Goal: Subscribe to service/newsletter

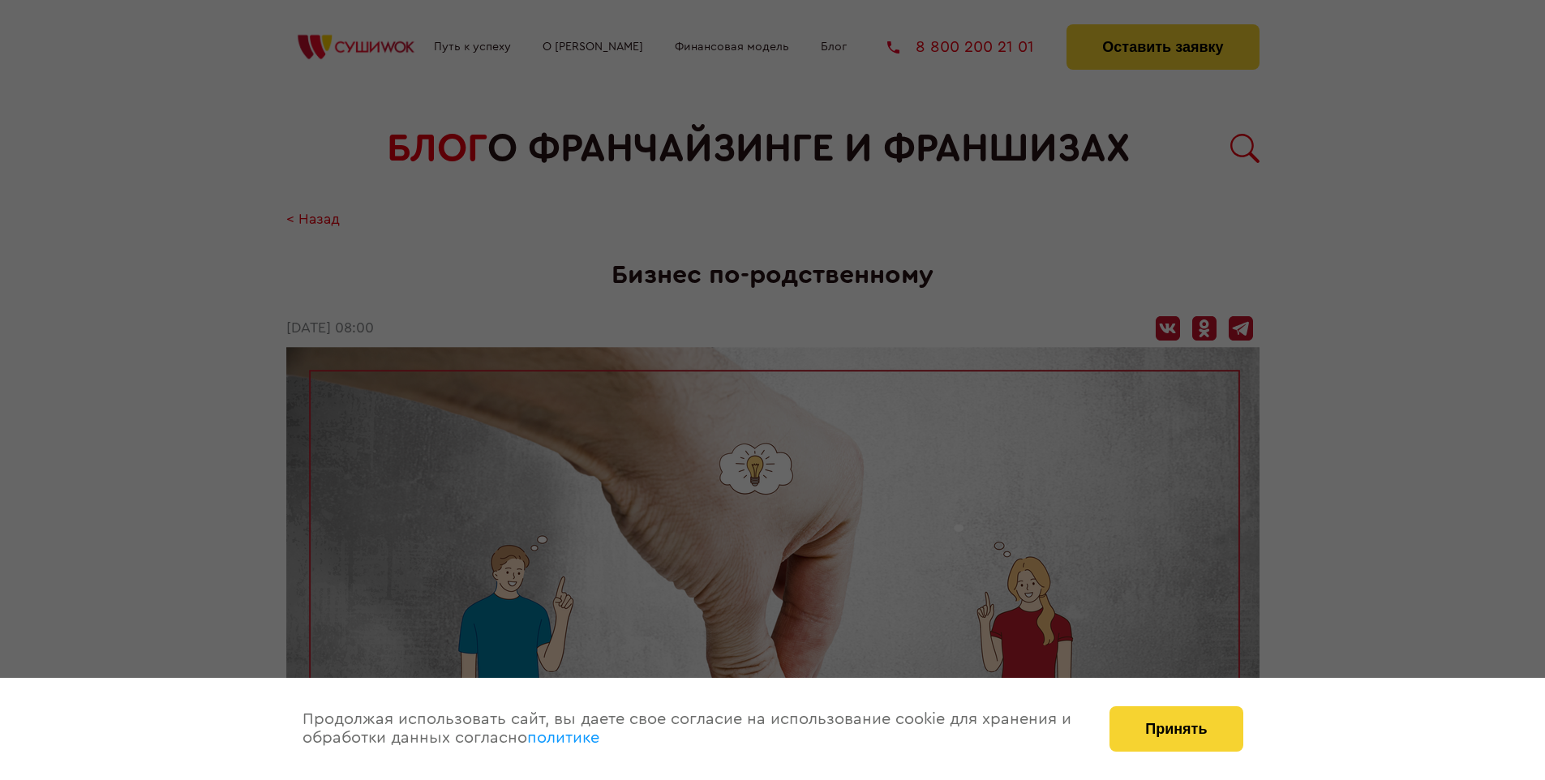
scroll to position [2096, 0]
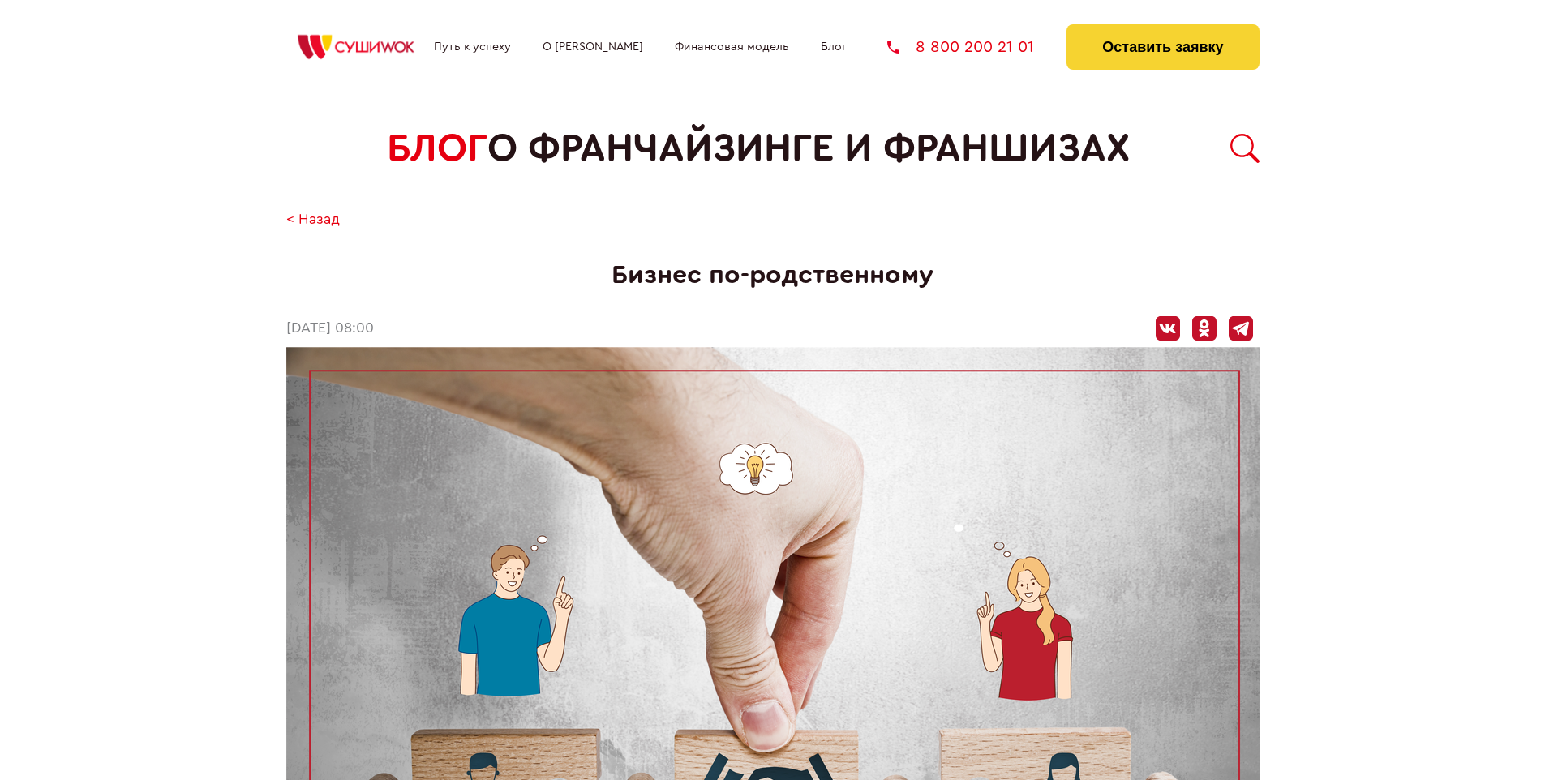
scroll to position [2096, 0]
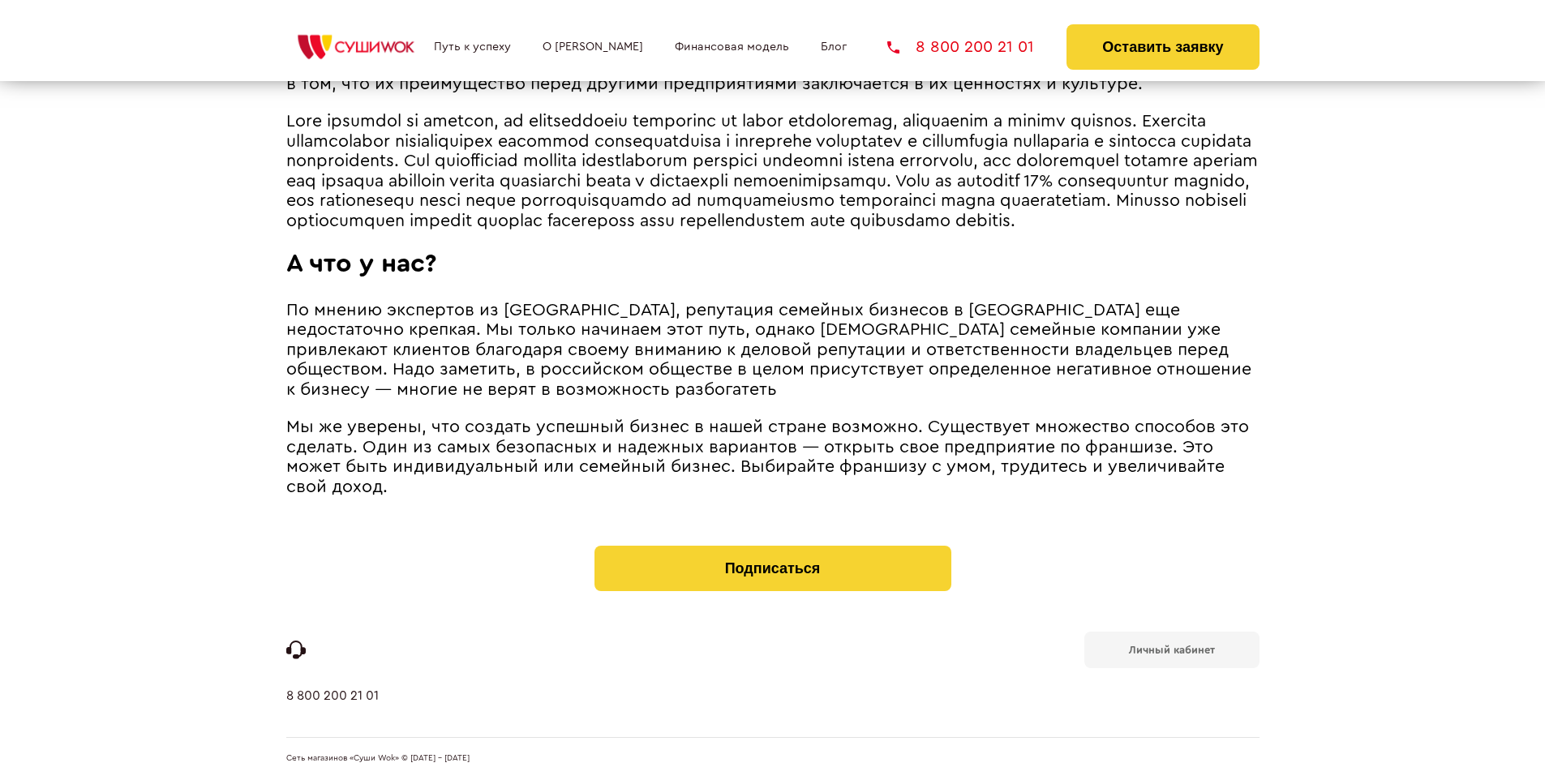
click at [1171, 649] on b "Личный кабинет" at bounding box center [1172, 650] width 86 height 11
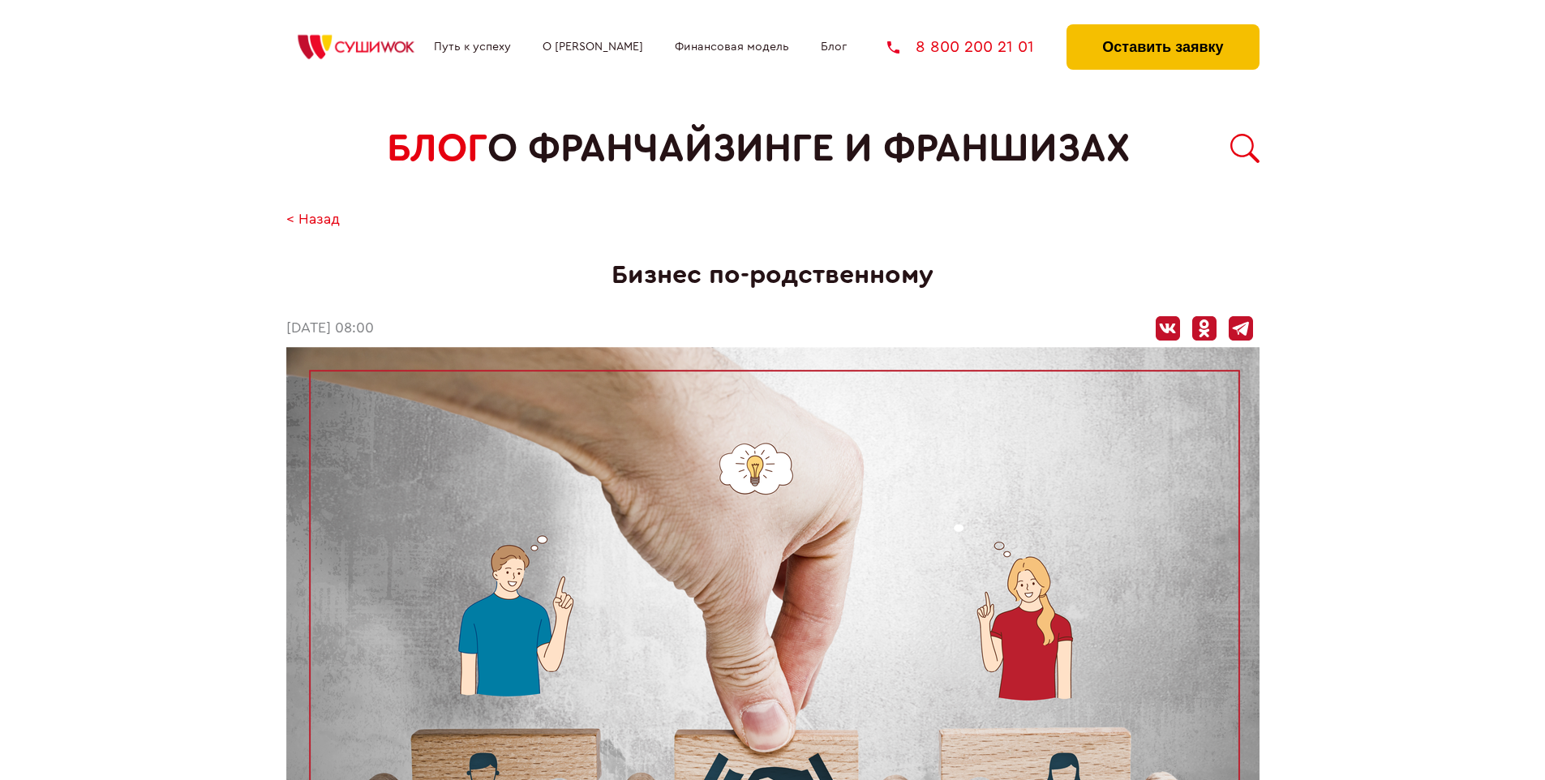
click at [1162, 28] on button "Оставить заявку" at bounding box center [1162, 46] width 192 height 45
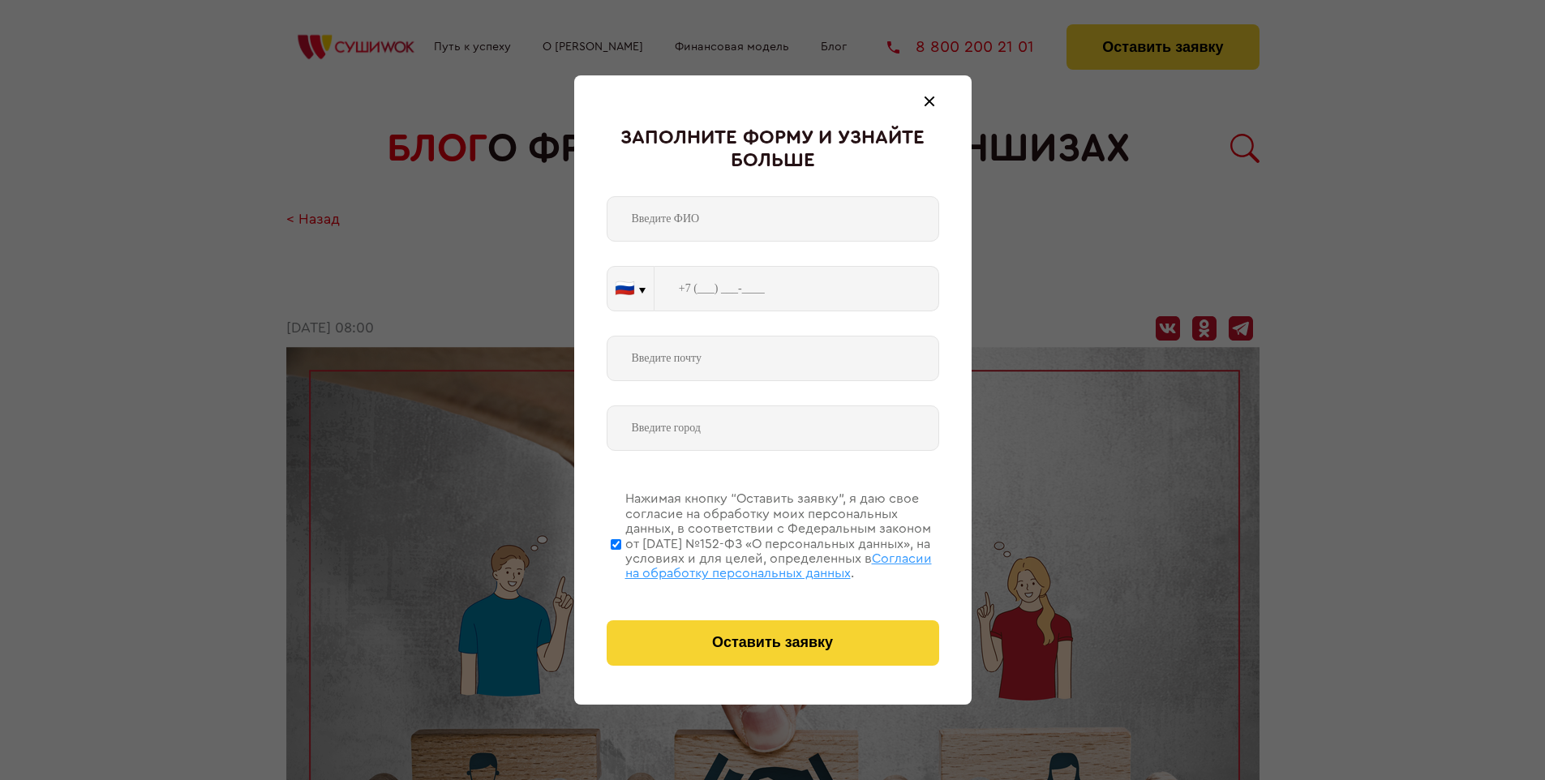
click at [752, 564] on span "Согласии на обработку персональных данных" at bounding box center [778, 566] width 306 height 28
click at [621, 564] on input "Нажимая кнопку “Оставить заявку”, я даю свое согласие на обработку моих персона…" at bounding box center [616, 544] width 11 height 130
checkbox input "false"
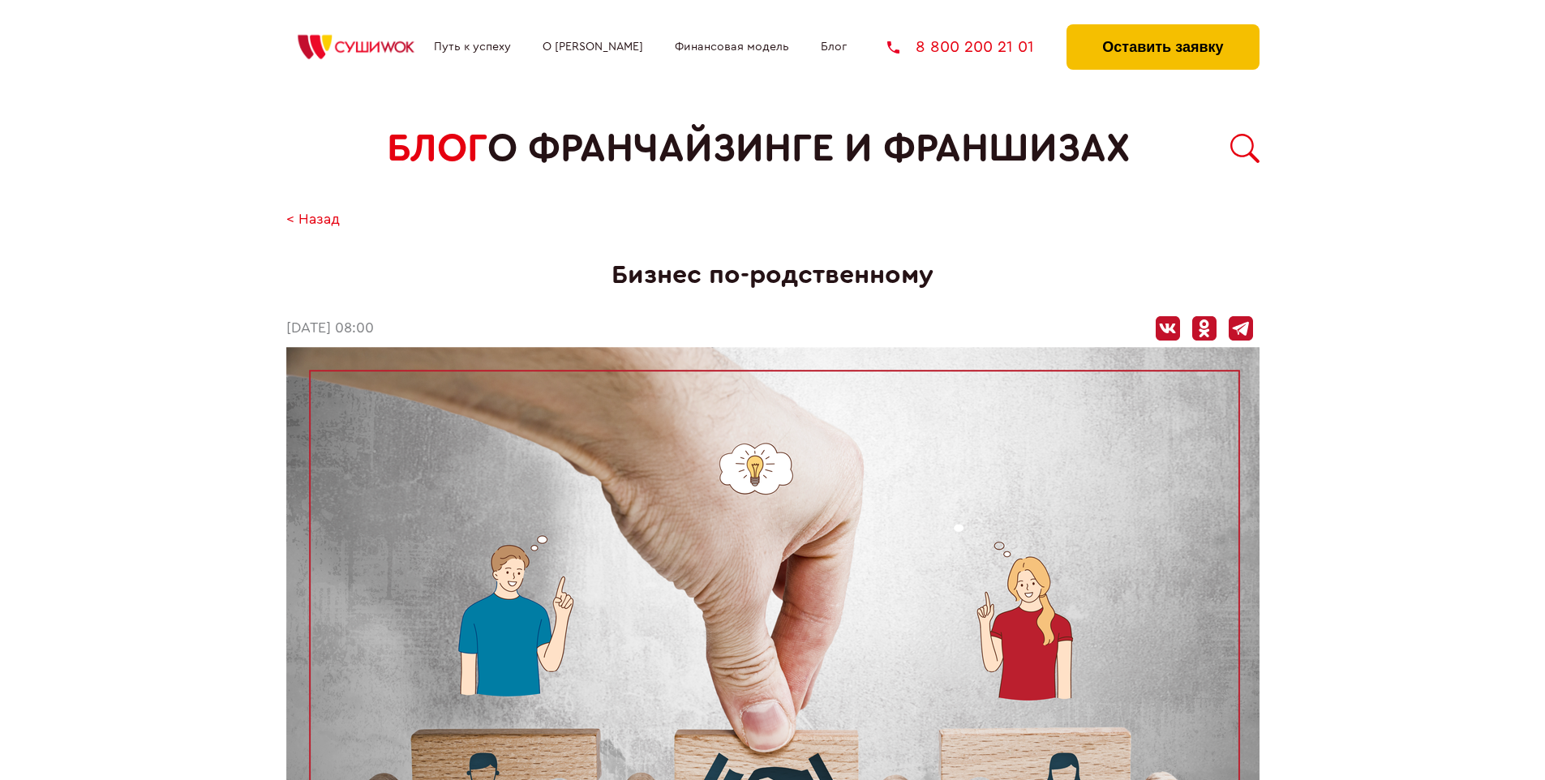
click at [1162, 28] on button "Оставить заявку" at bounding box center [1162, 46] width 192 height 45
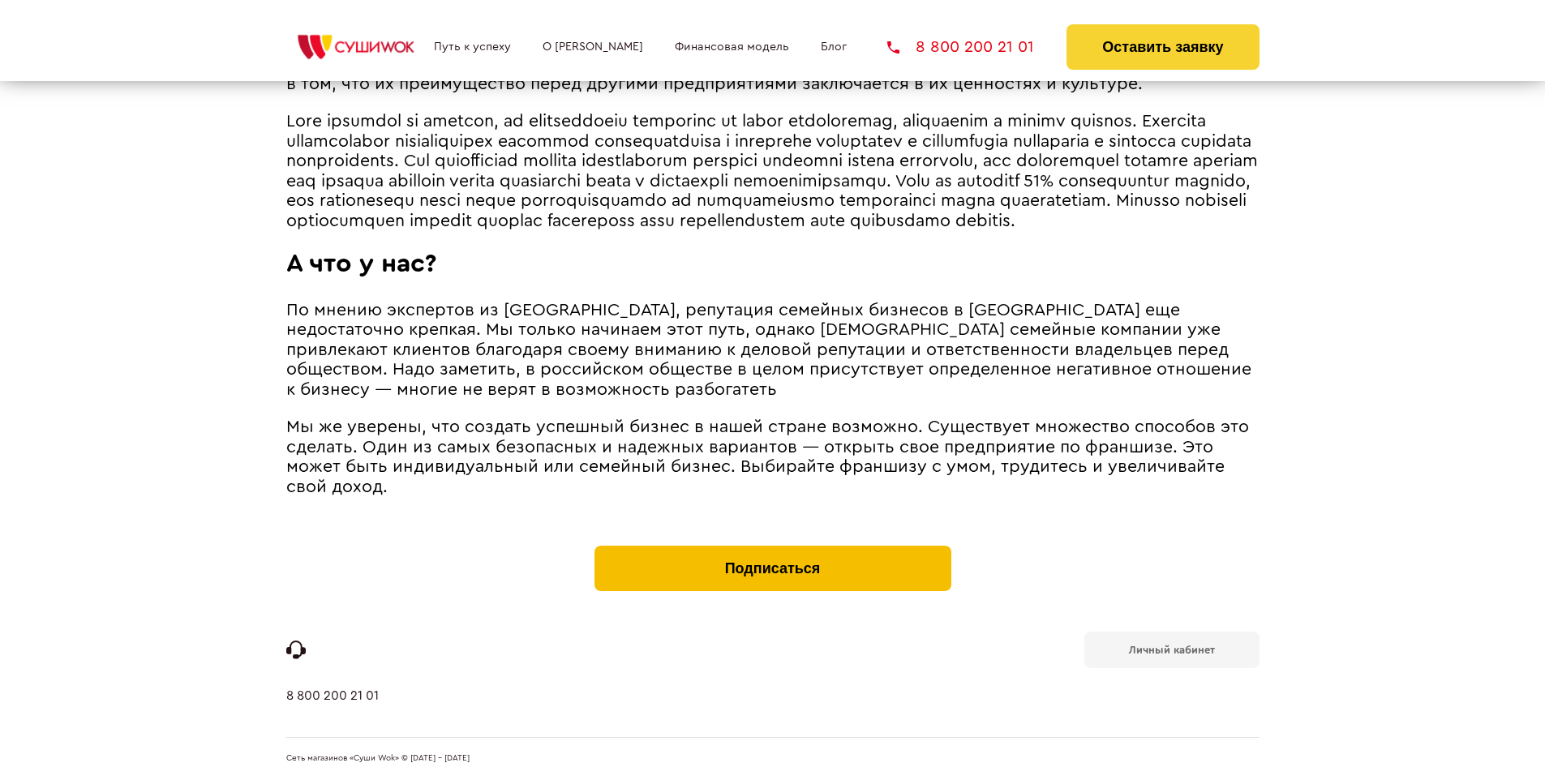
click at [772, 550] on button "Подписаться" at bounding box center [772, 568] width 357 height 45
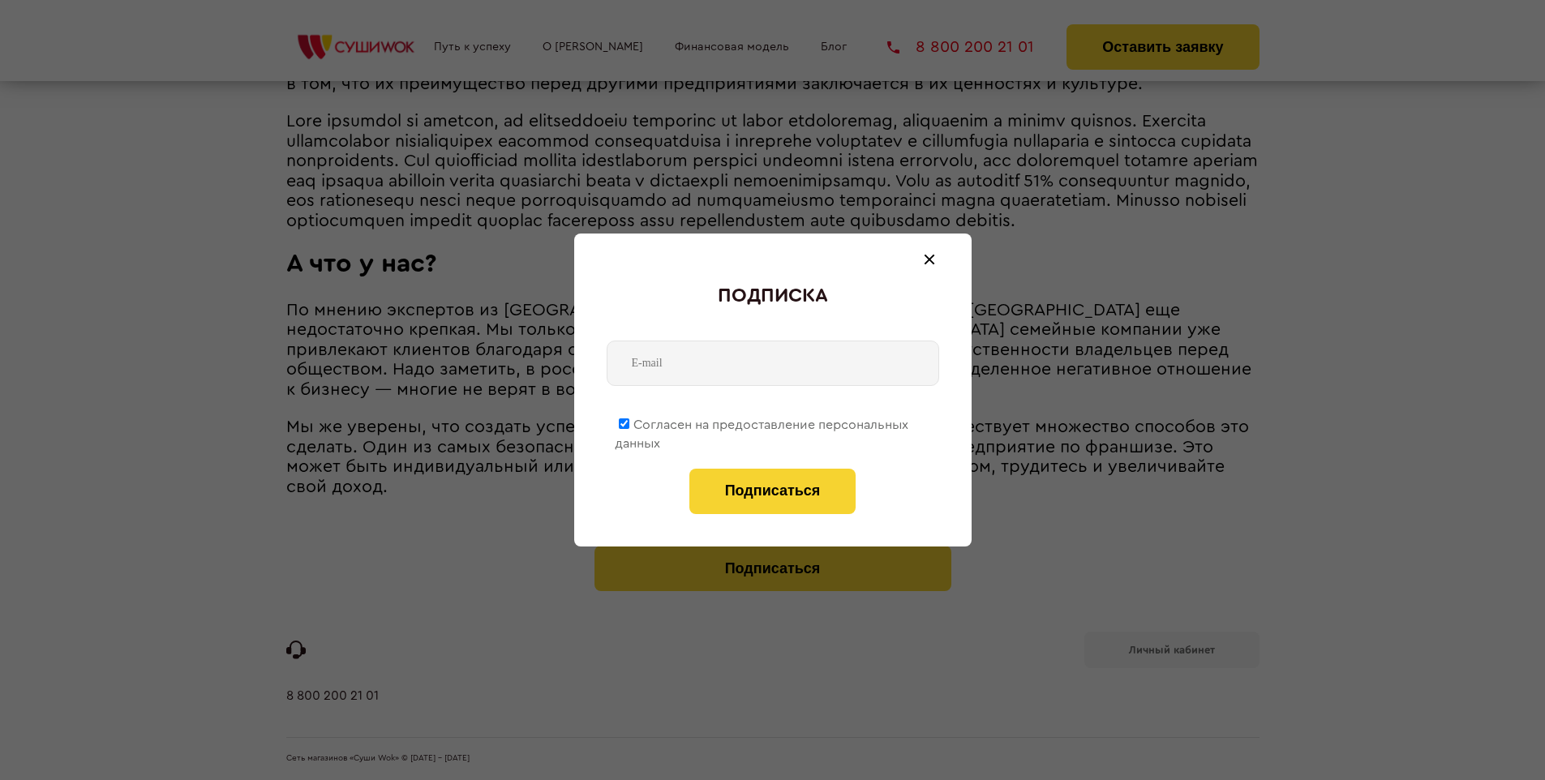
click at [762, 422] on span "Согласен на предоставление персональных данных" at bounding box center [762, 434] width 294 height 32
click at [629, 422] on input "Согласен на предоставление персональных данных" at bounding box center [624, 423] width 11 height 11
checkbox input "false"
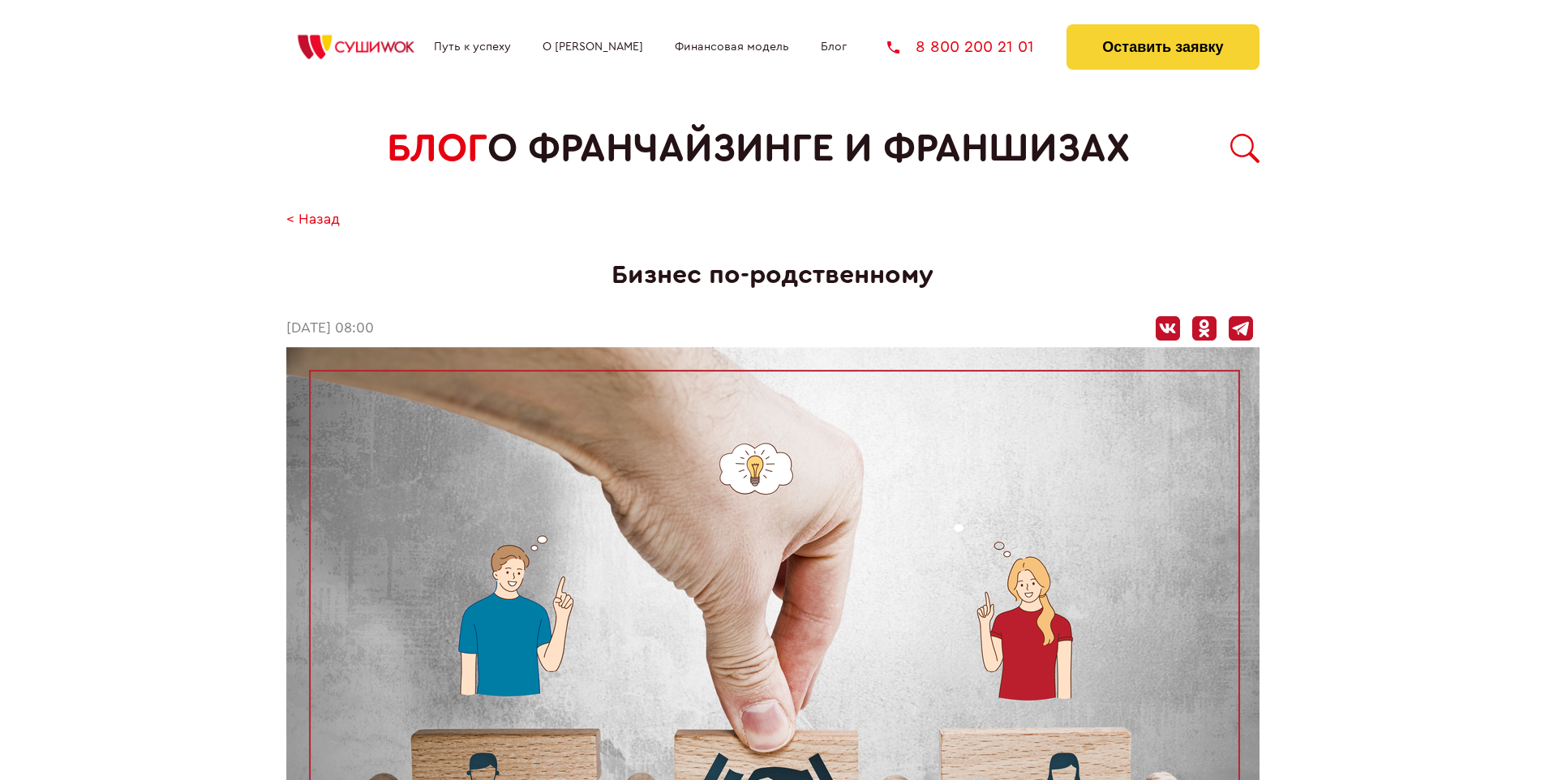
scroll to position [2096, 0]
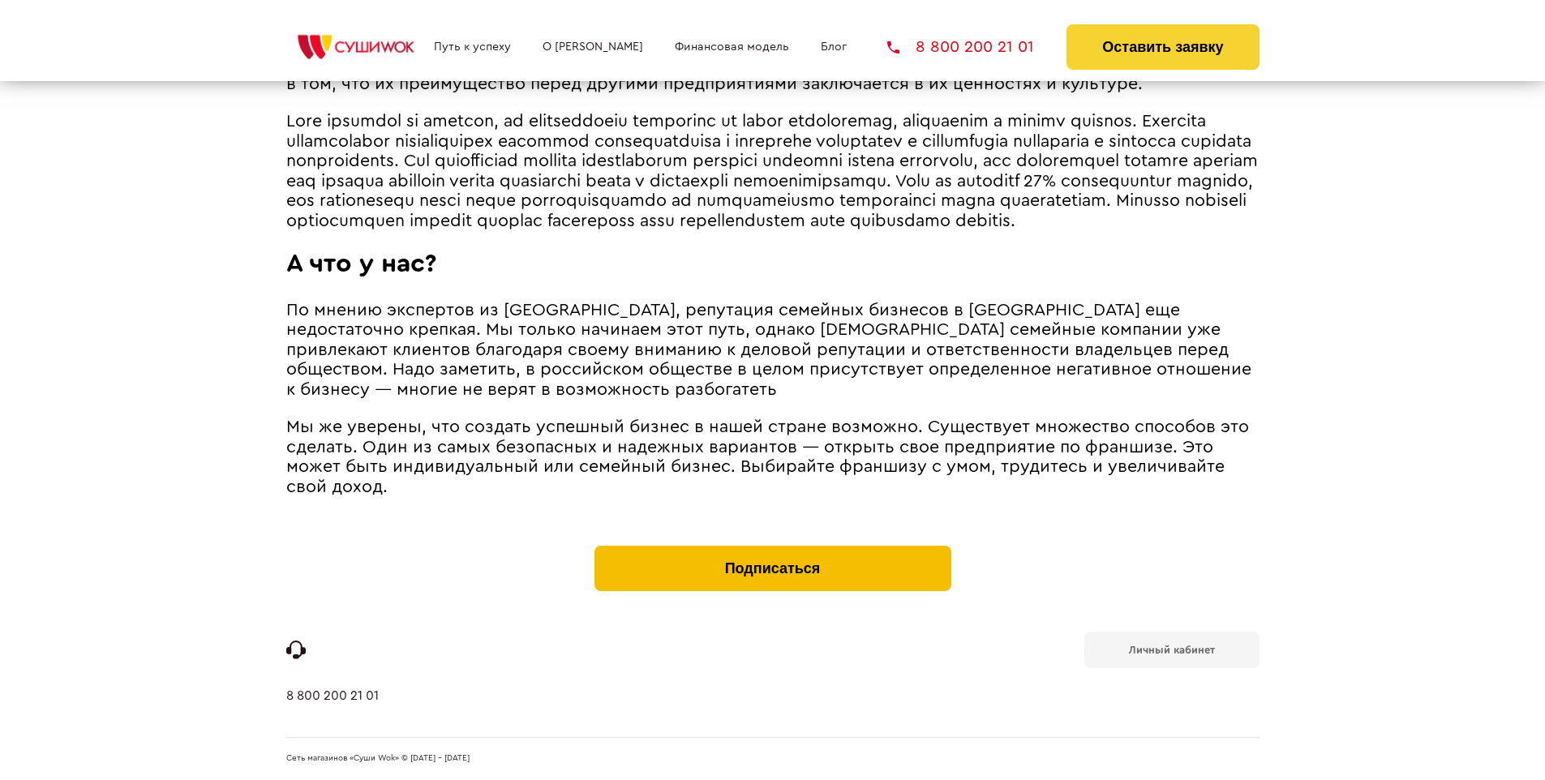
click at [772, 550] on button "Подписаться" at bounding box center [772, 568] width 357 height 45
